Goal: Navigation & Orientation: Understand site structure

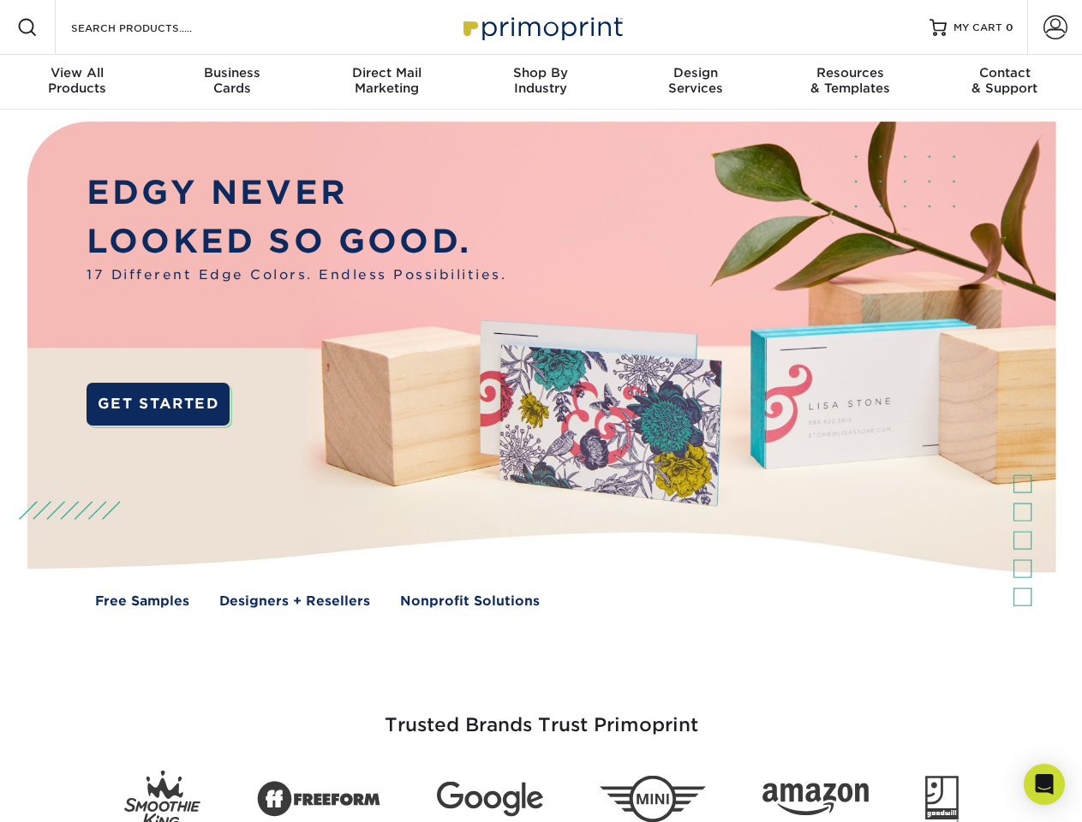
click at [541, 411] on img at bounding box center [540, 377] width 1071 height 535
click at [27, 27] on span at bounding box center [27, 27] width 21 height 21
click at [1055, 27] on span at bounding box center [1056, 27] width 24 height 24
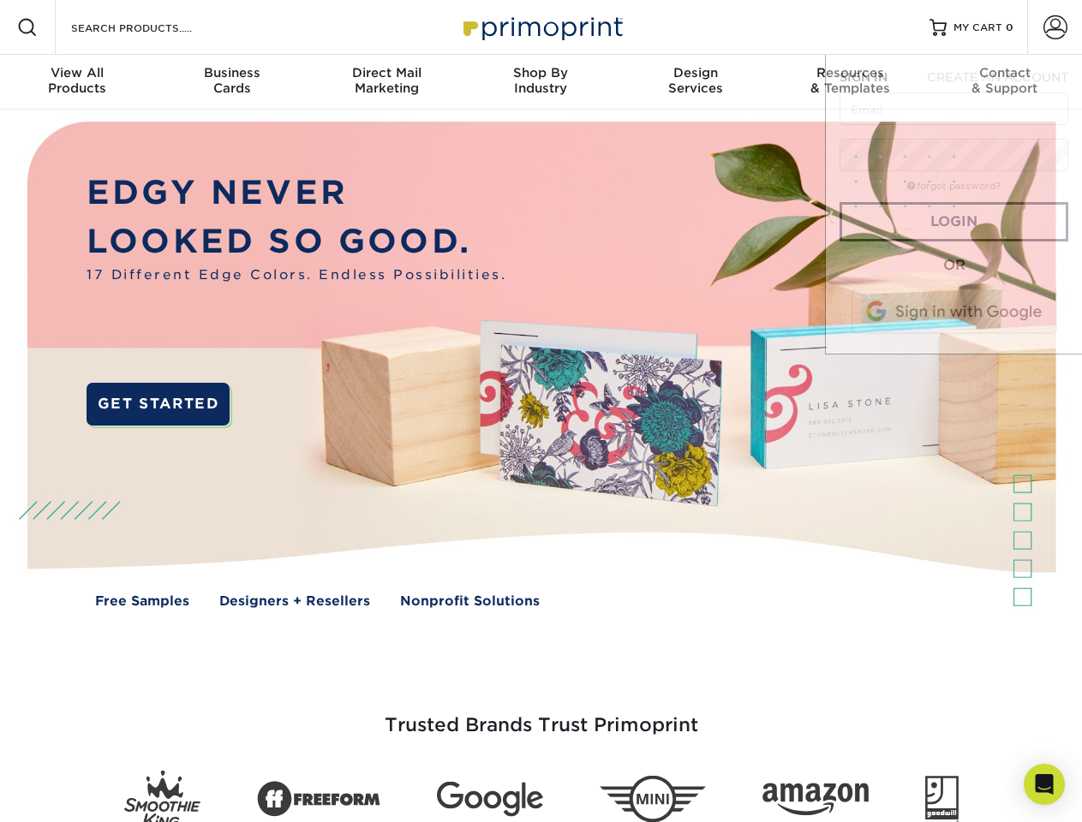
click at [77, 82] on div "View All Products" at bounding box center [77, 80] width 154 height 31
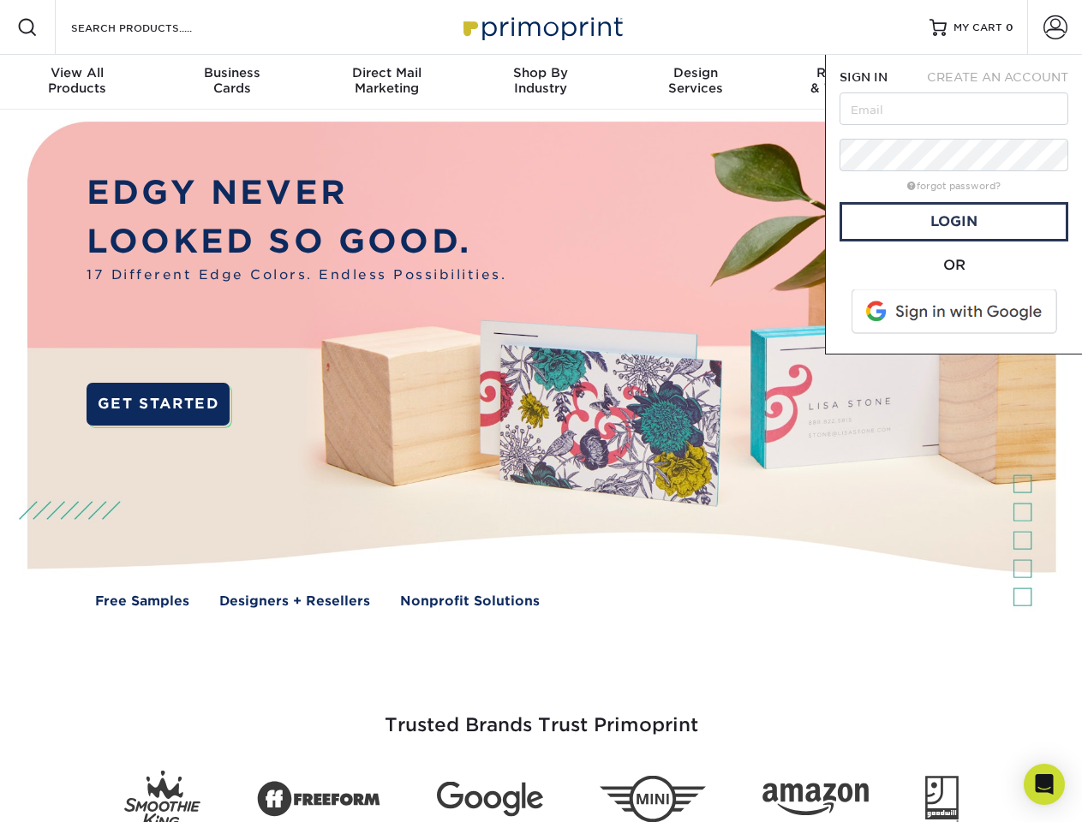
click at [231, 82] on div "Business Cards" at bounding box center [231, 80] width 154 height 31
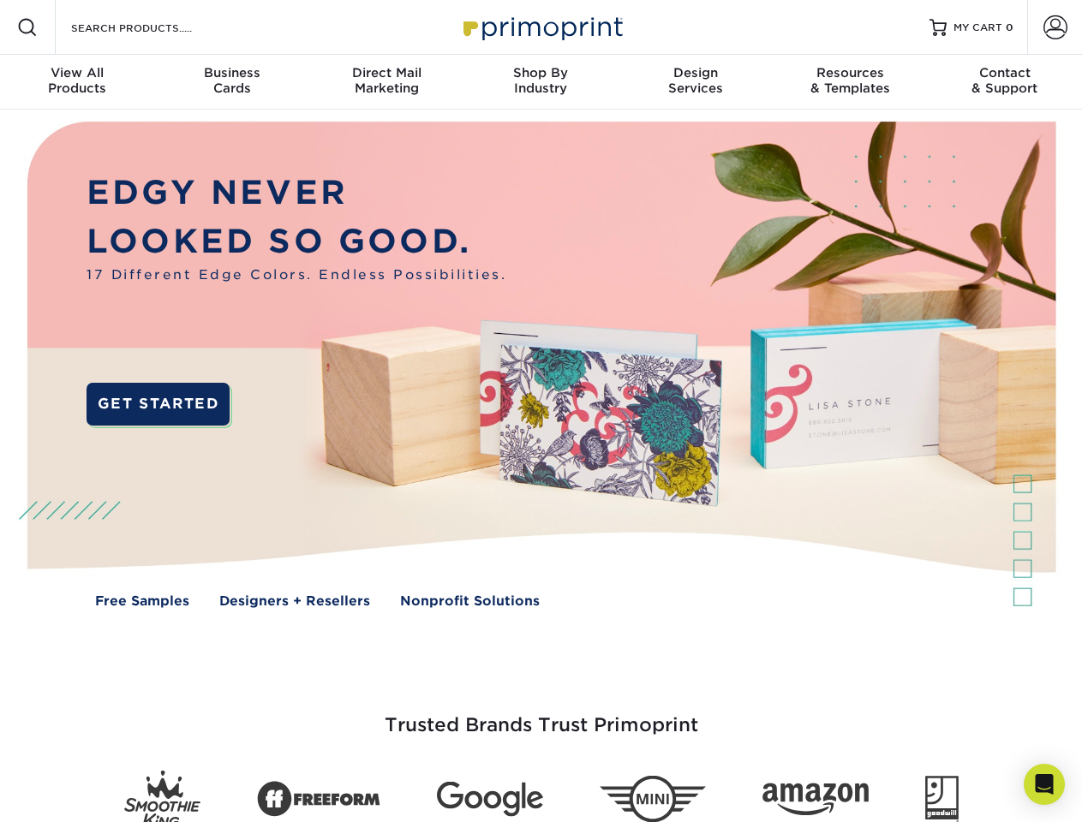
click at [386, 82] on div "Direct Mail Marketing" at bounding box center [386, 80] width 154 height 31
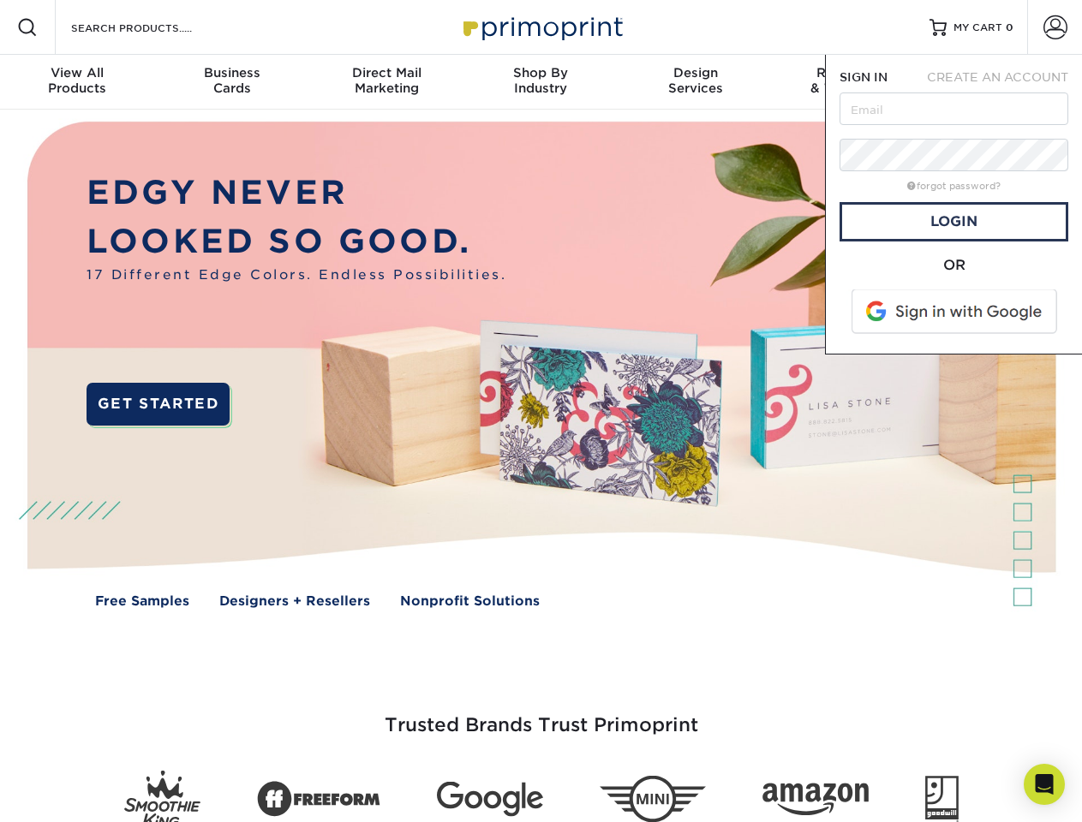
click at [541, 82] on div "Shop By Industry" at bounding box center [541, 80] width 154 height 31
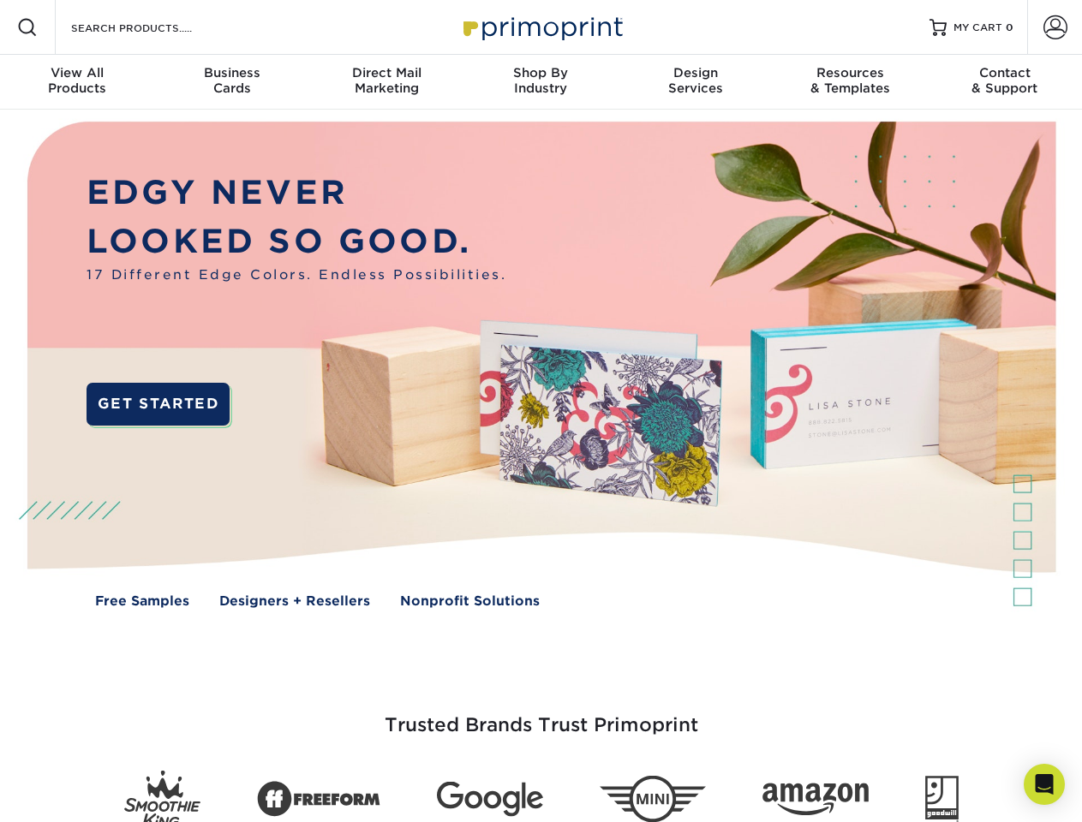
click at [696, 82] on div "Design Services" at bounding box center [696, 80] width 154 height 31
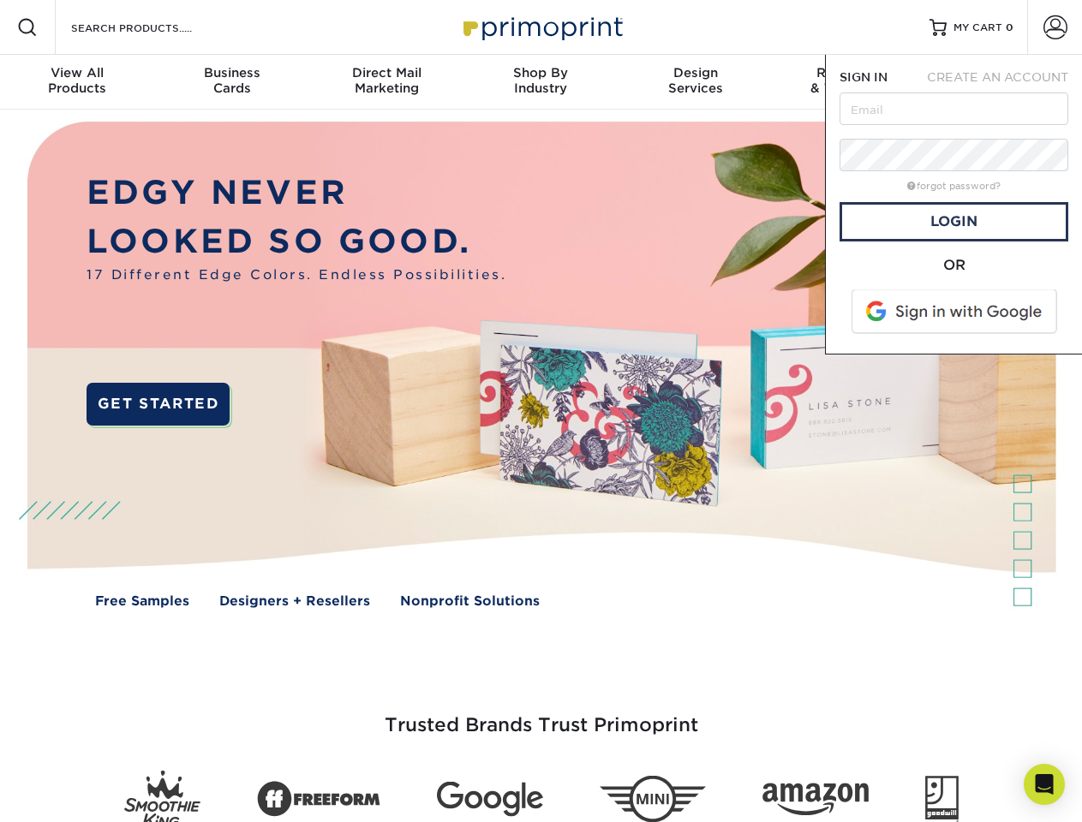
click at [850, 82] on span "SIGN IN" at bounding box center [864, 77] width 48 height 14
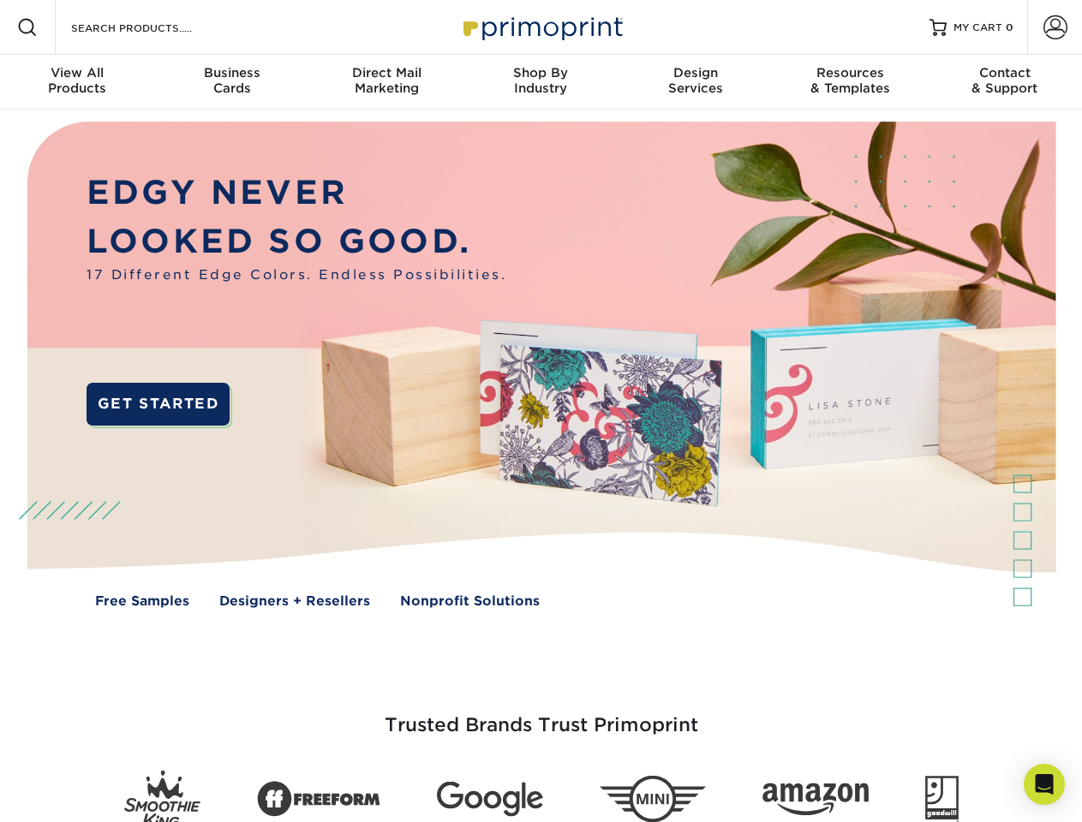
click at [1005, 82] on div "Contact & Support" at bounding box center [1005, 80] width 154 height 31
